Goal: Task Accomplishment & Management: Use online tool/utility

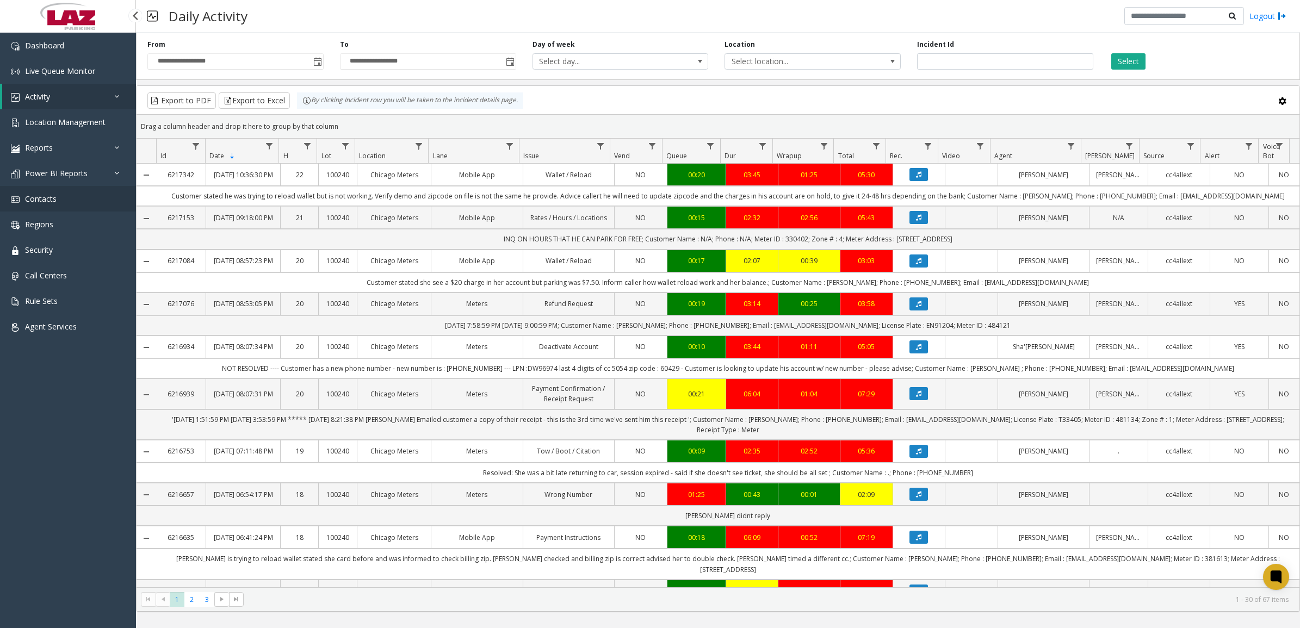
click at [49, 199] on span "Contacts" at bounding box center [41, 199] width 32 height 10
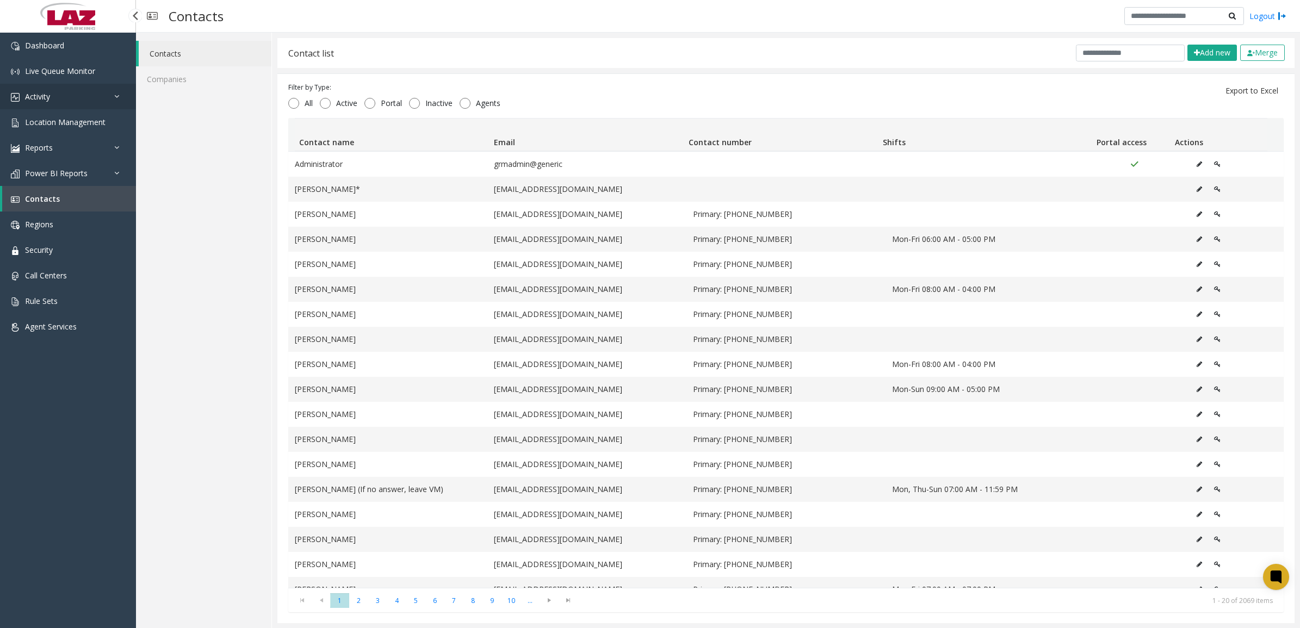
click at [44, 91] on span "Activity" at bounding box center [37, 96] width 25 height 10
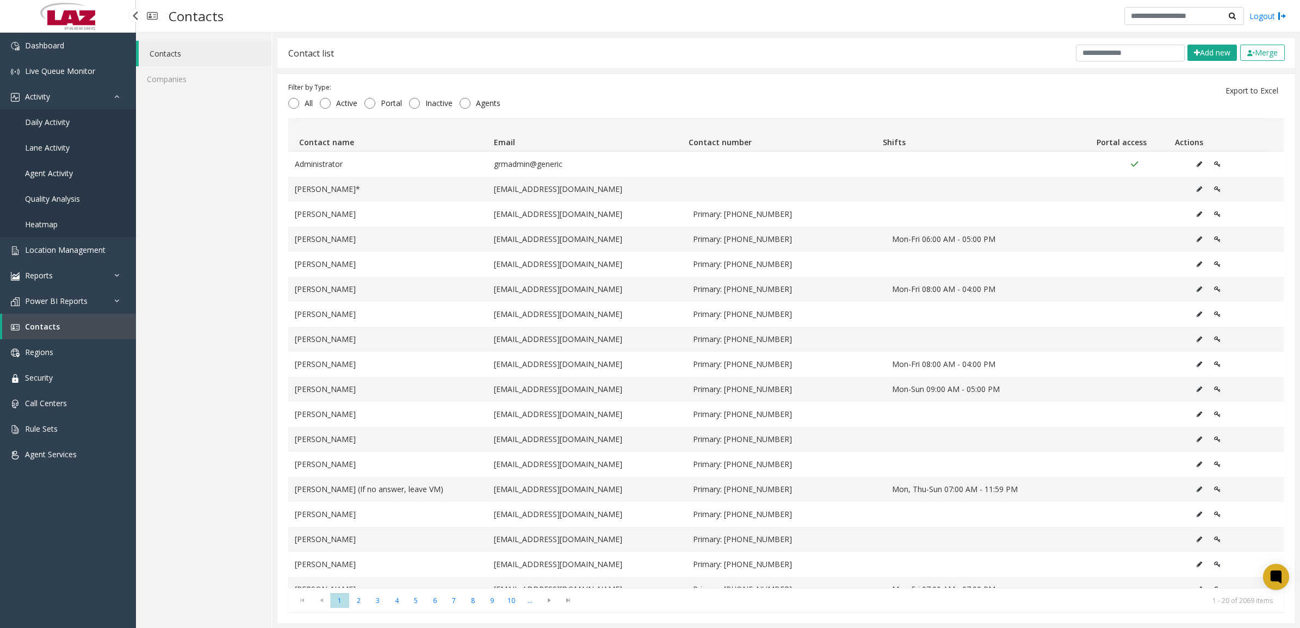
click at [47, 121] on span "Daily Activity" at bounding box center [47, 122] width 45 height 10
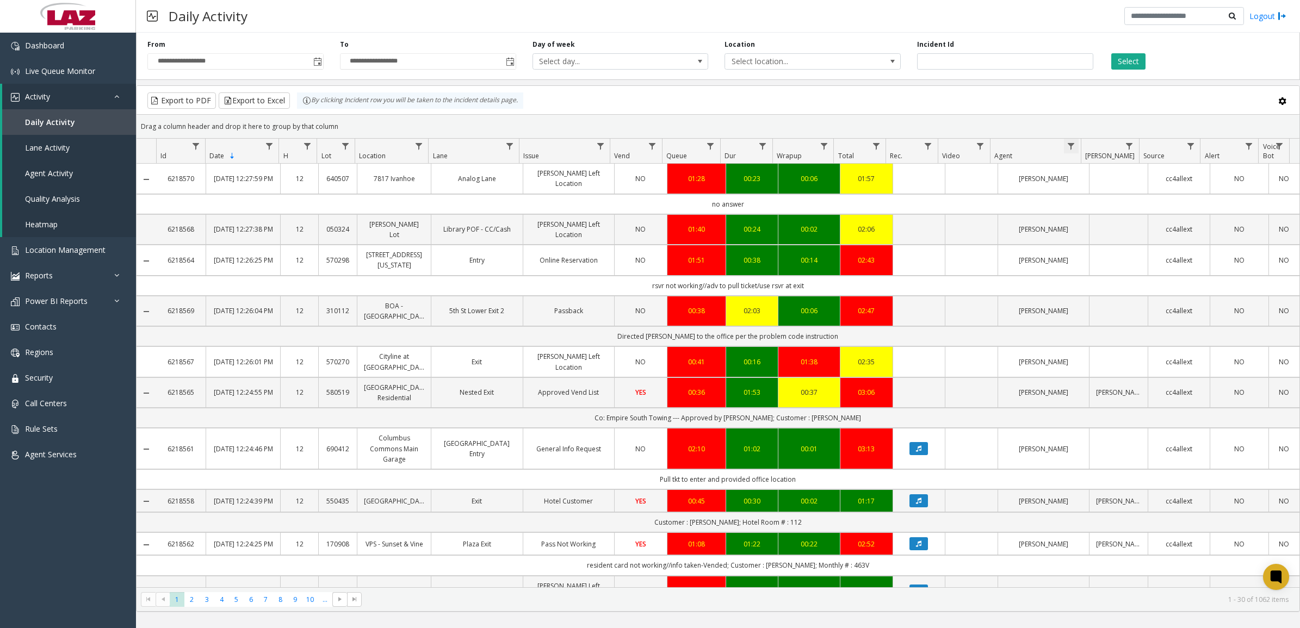
click at [1072, 144] on span "Data table" at bounding box center [1070, 146] width 9 height 9
click at [1089, 193] on app-root "**********" at bounding box center [650, 314] width 1300 height 628
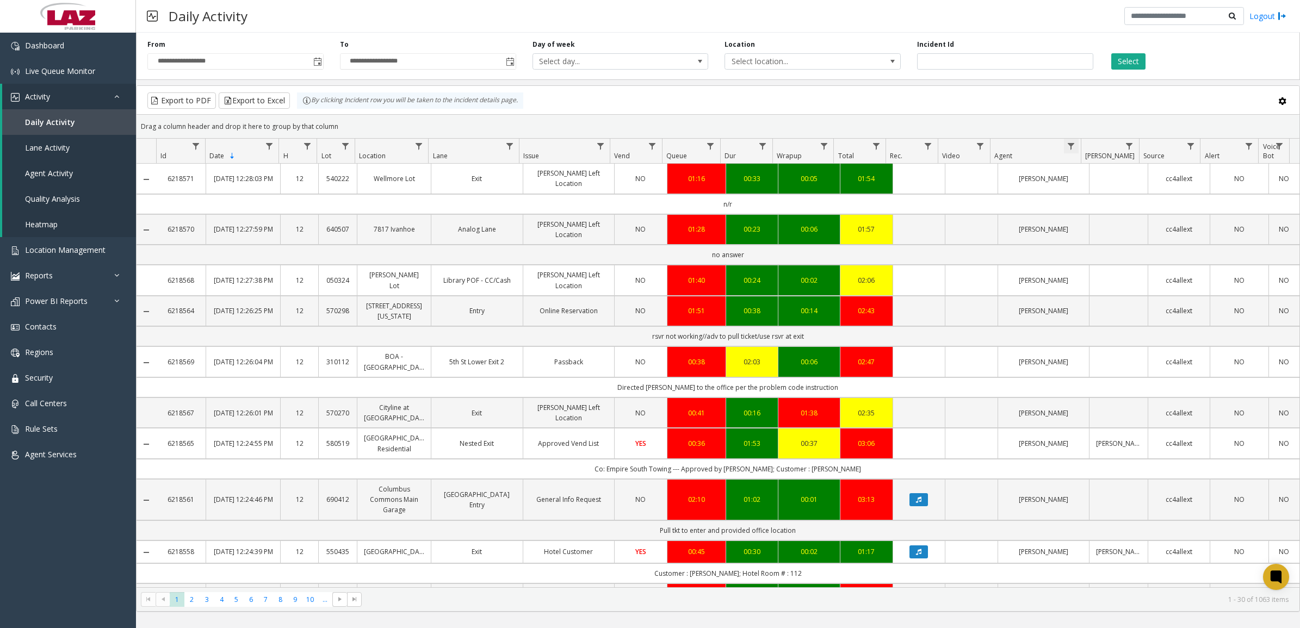
click at [1067, 146] on span "Data table" at bounding box center [1070, 146] width 9 height 9
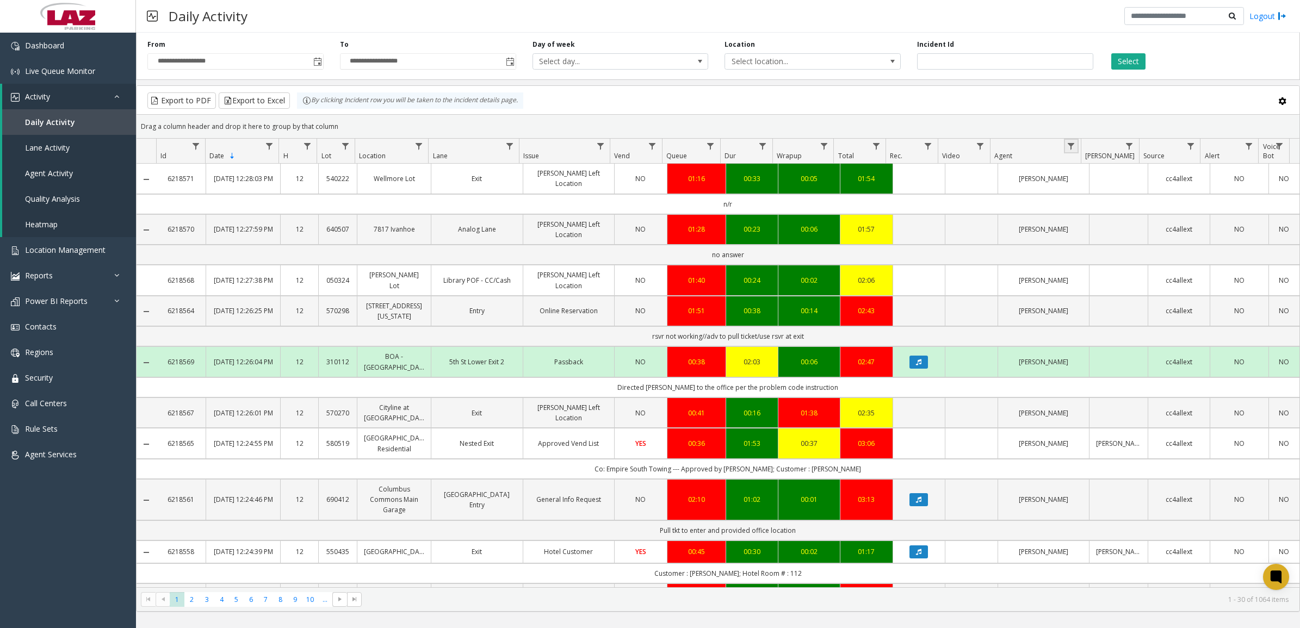
click at [1070, 145] on span "Data table" at bounding box center [1070, 146] width 9 height 9
click at [1088, 201] on input "Agent Filter" at bounding box center [1117, 193] width 92 height 18
type input "****"
click button "Filter" at bounding box center [1141, 295] width 45 height 24
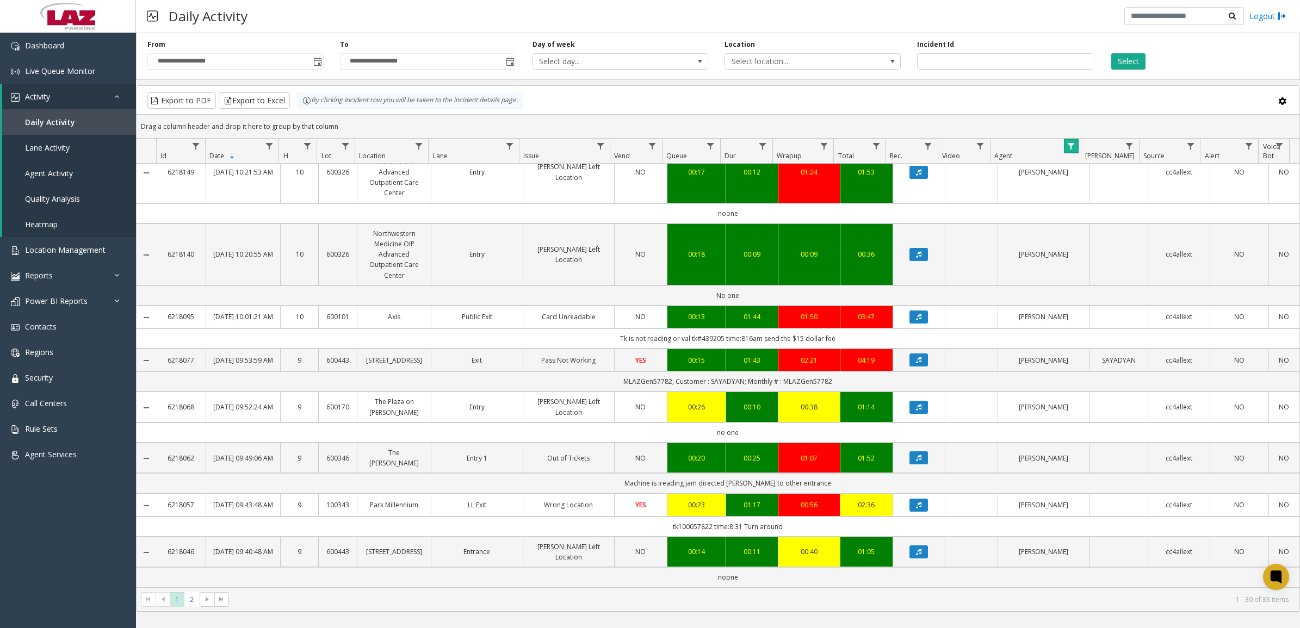
scroll to position [1296, 0]
click at [188, 597] on span "2" at bounding box center [191, 599] width 15 height 15
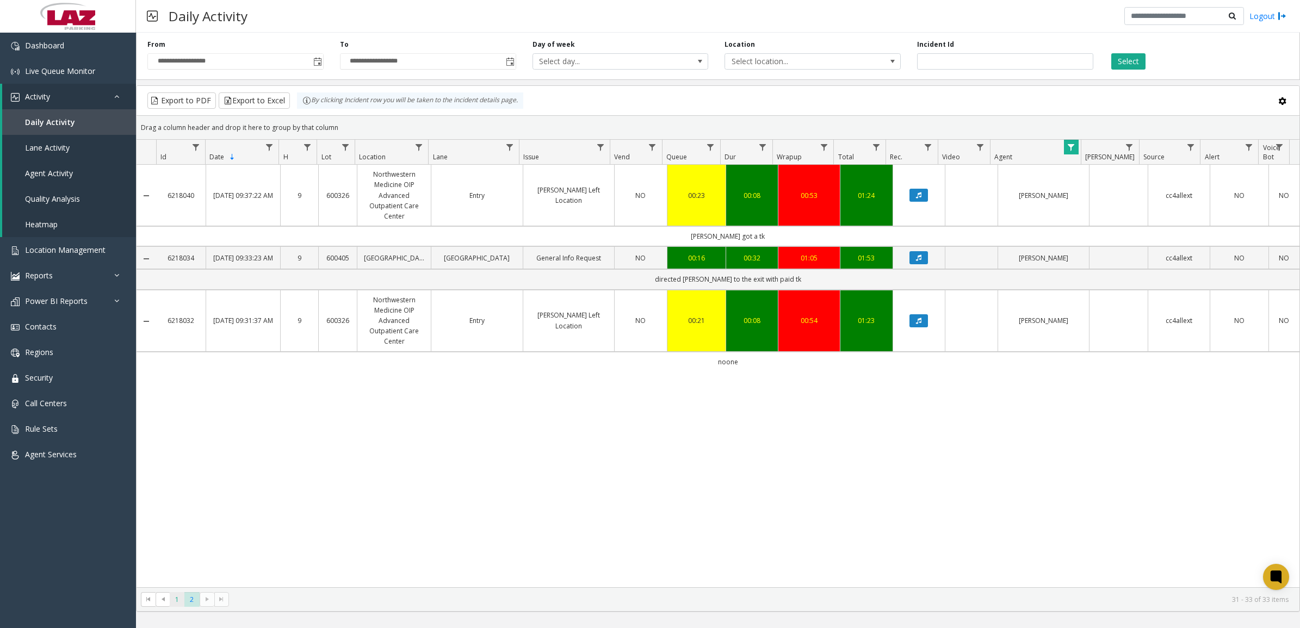
click at [174, 599] on span "1" at bounding box center [177, 599] width 15 height 15
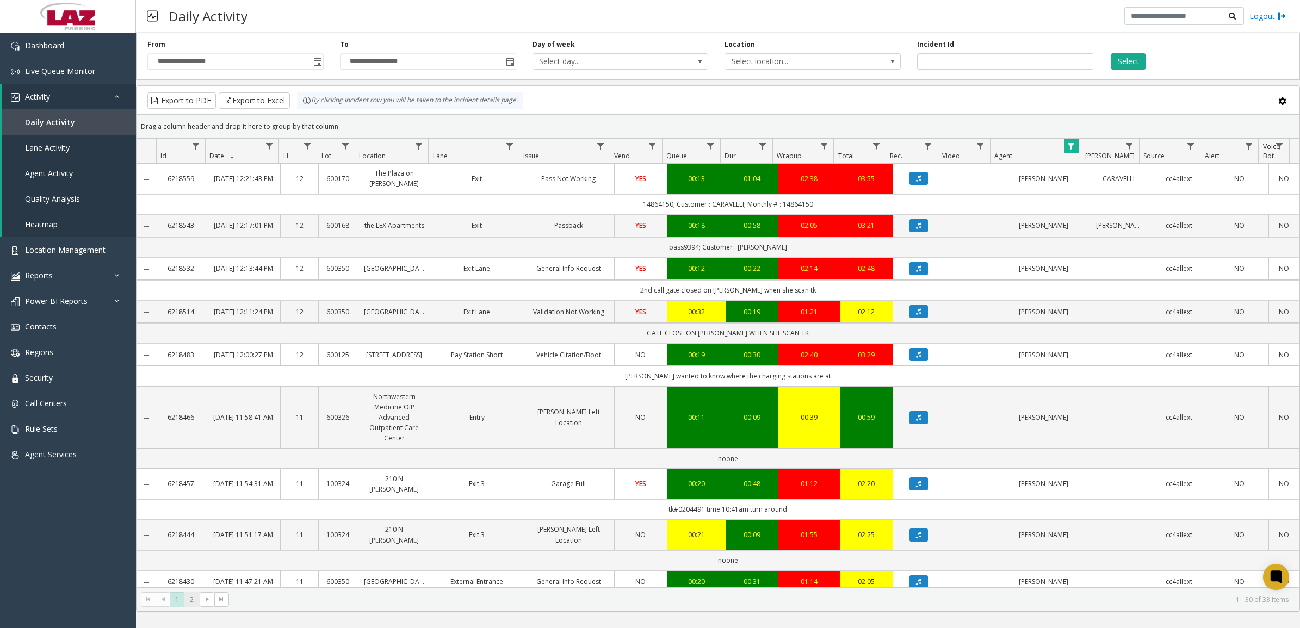
click at [194, 600] on span "2" at bounding box center [191, 599] width 15 height 15
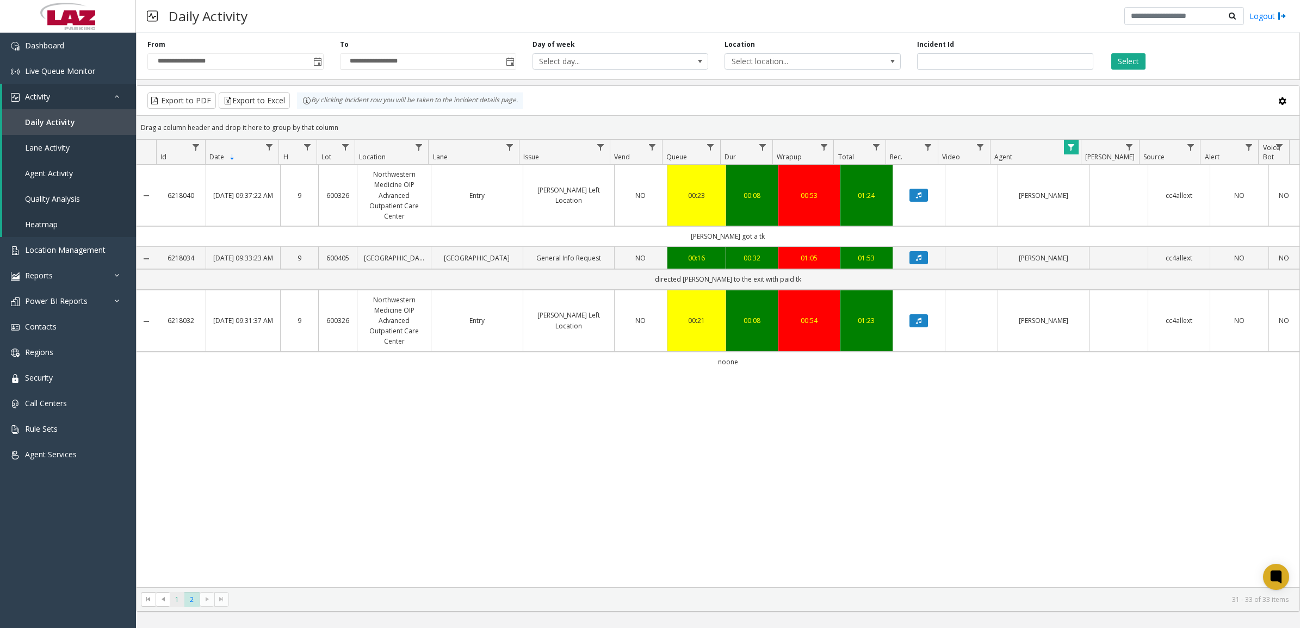
click at [178, 599] on span "1" at bounding box center [177, 599] width 15 height 15
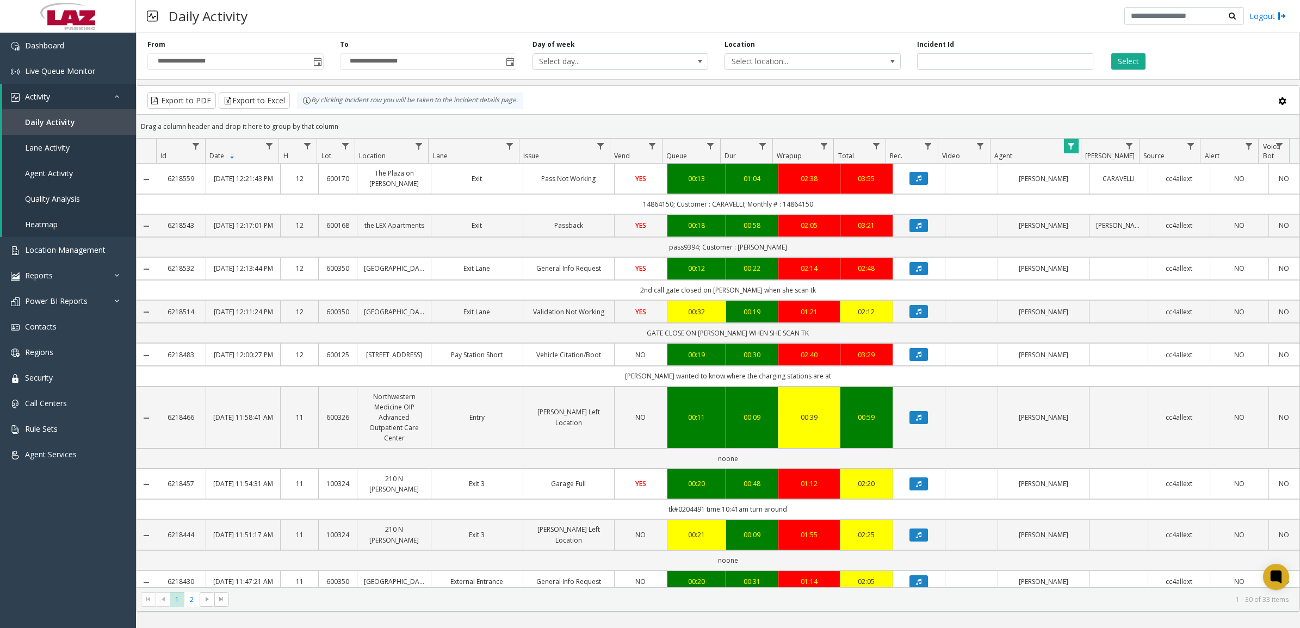
click at [1072, 150] on span "Data table" at bounding box center [1070, 146] width 9 height 9
